Goal: Book appointment/travel/reservation

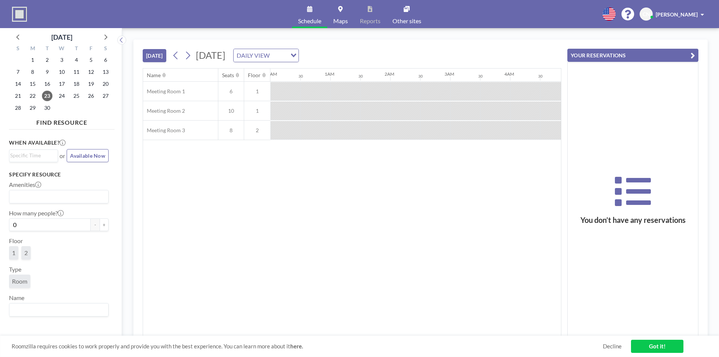
scroll to position [0, 719]
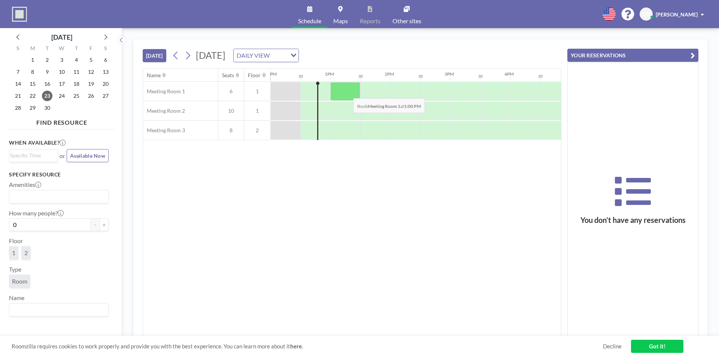
click at [347, 92] on div at bounding box center [345, 91] width 30 height 19
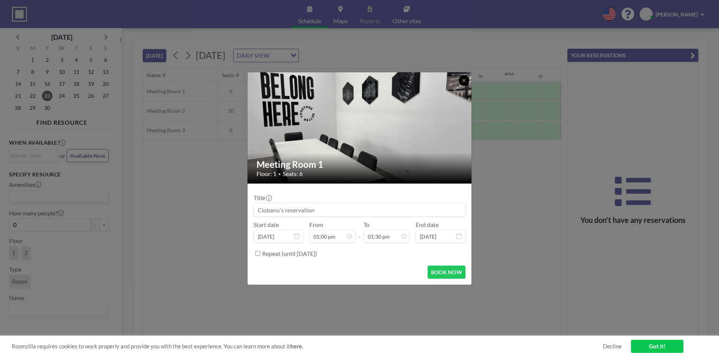
click at [466, 79] on icon at bounding box center [464, 80] width 4 height 4
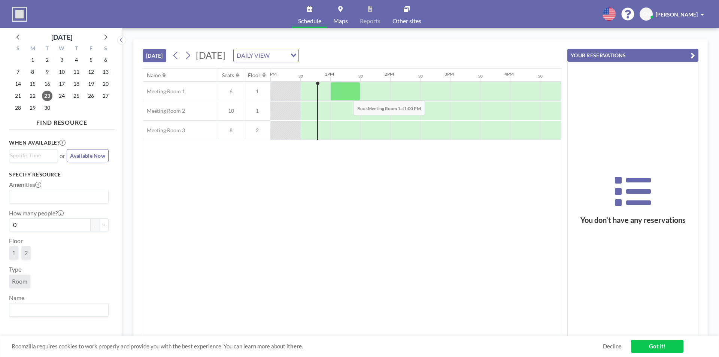
click at [347, 95] on div at bounding box center [345, 91] width 30 height 19
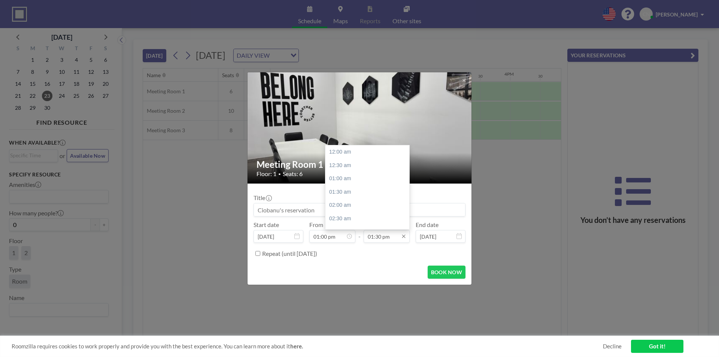
scroll to position [360, 0]
click at [380, 238] on input "01:30 pm" at bounding box center [387, 236] width 46 height 13
click at [342, 171] on div "05:00 pm" at bounding box center [369, 170] width 88 height 13
type input "05:00 pm"
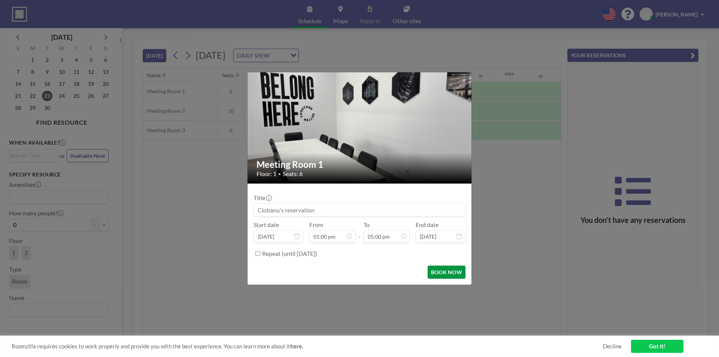
scroll to position [453, 0]
click at [437, 268] on button "BOOK NOW" at bounding box center [447, 271] width 38 height 13
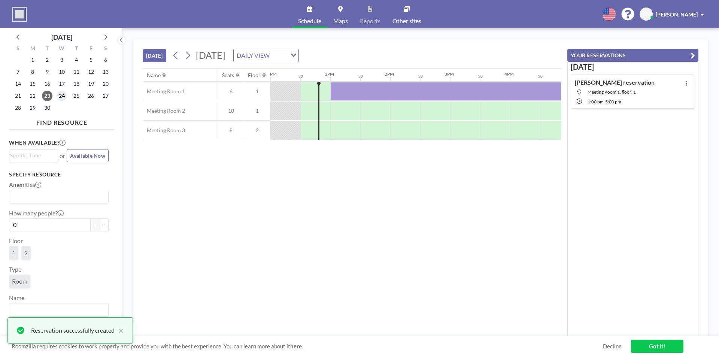
click at [61, 96] on span "24" at bounding box center [62, 96] width 10 height 10
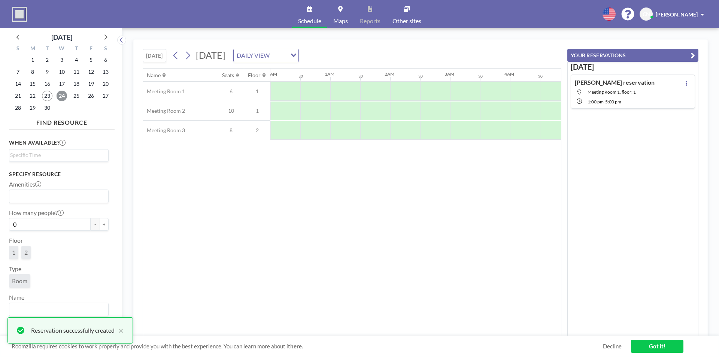
scroll to position [0, 449]
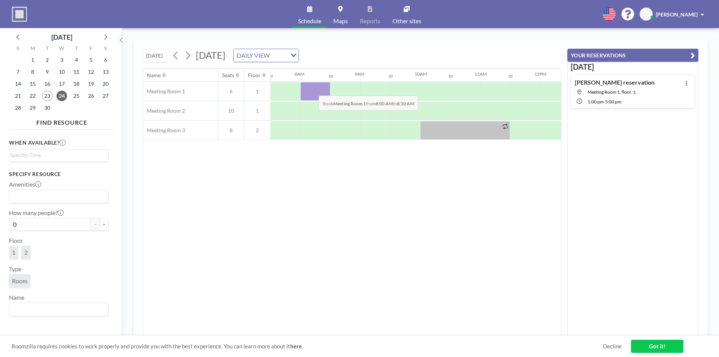
click at [313, 90] on div at bounding box center [315, 91] width 30 height 19
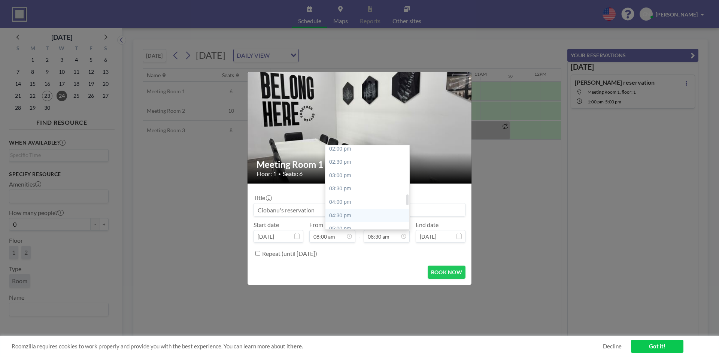
scroll to position [414, 0]
click at [343, 190] on div "05:00 pm" at bounding box center [369, 191] width 88 height 13
type input "05:00 pm"
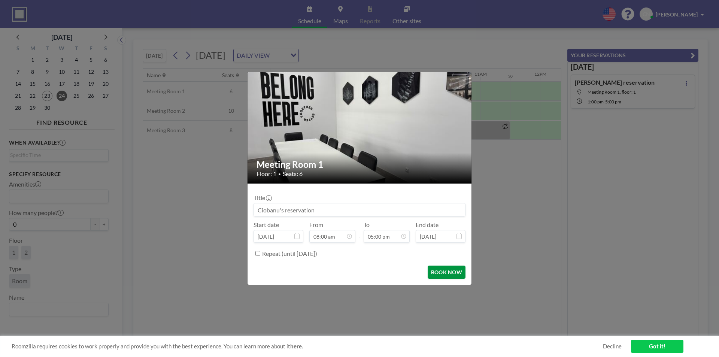
scroll to position [453, 0]
click at [447, 268] on button "BOOK NOW" at bounding box center [447, 271] width 38 height 13
